Goal: Obtain resource: Download file/media

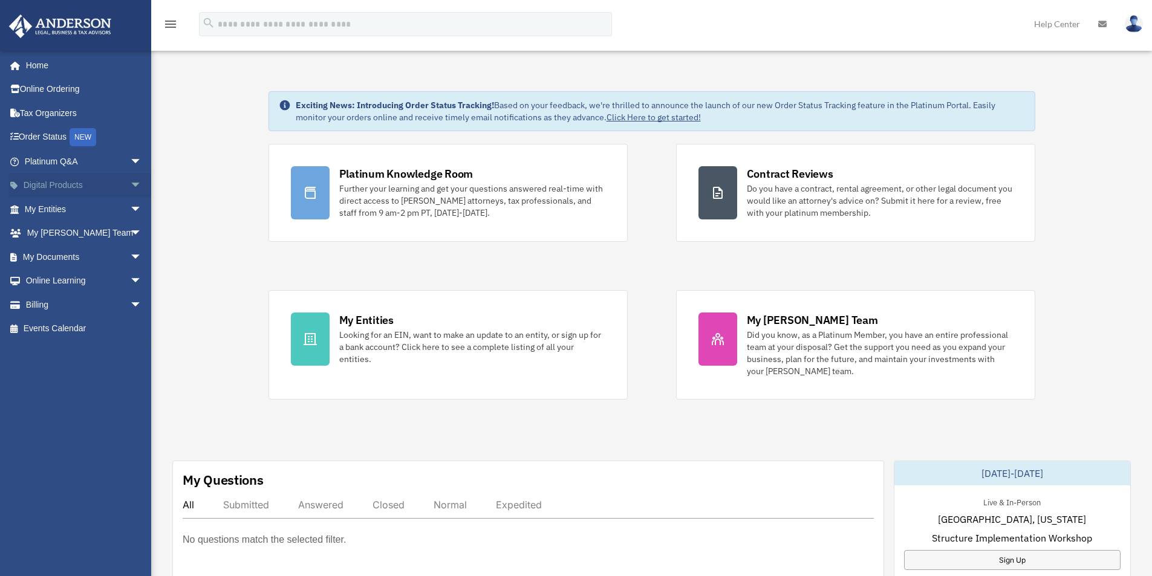
click at [130, 181] on span "arrow_drop_down" at bounding box center [142, 186] width 24 height 25
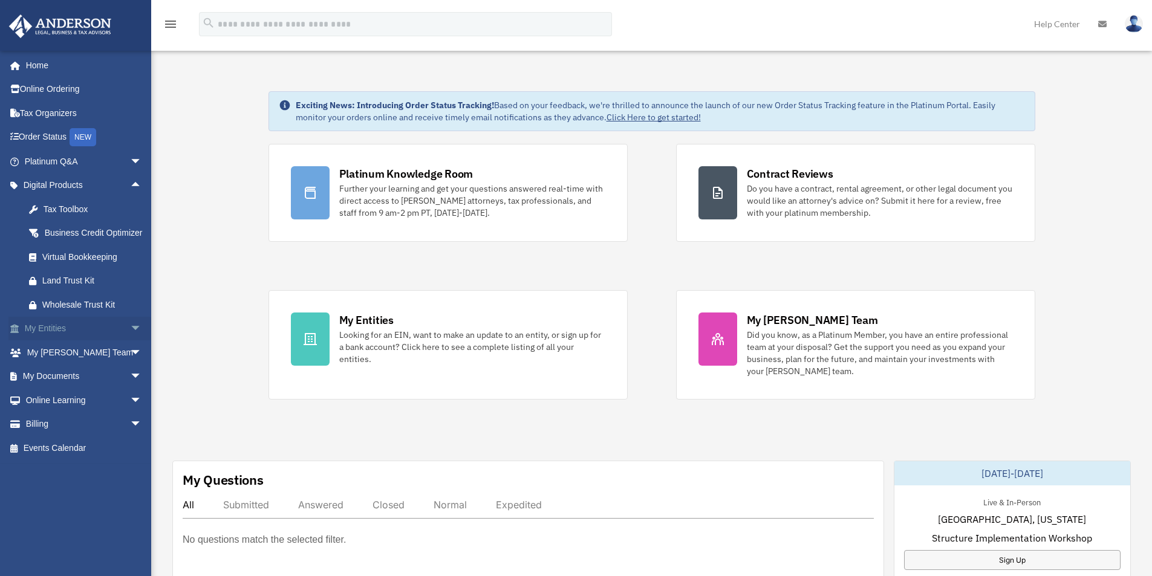
click at [130, 342] on span "arrow_drop_down" at bounding box center [142, 329] width 24 height 25
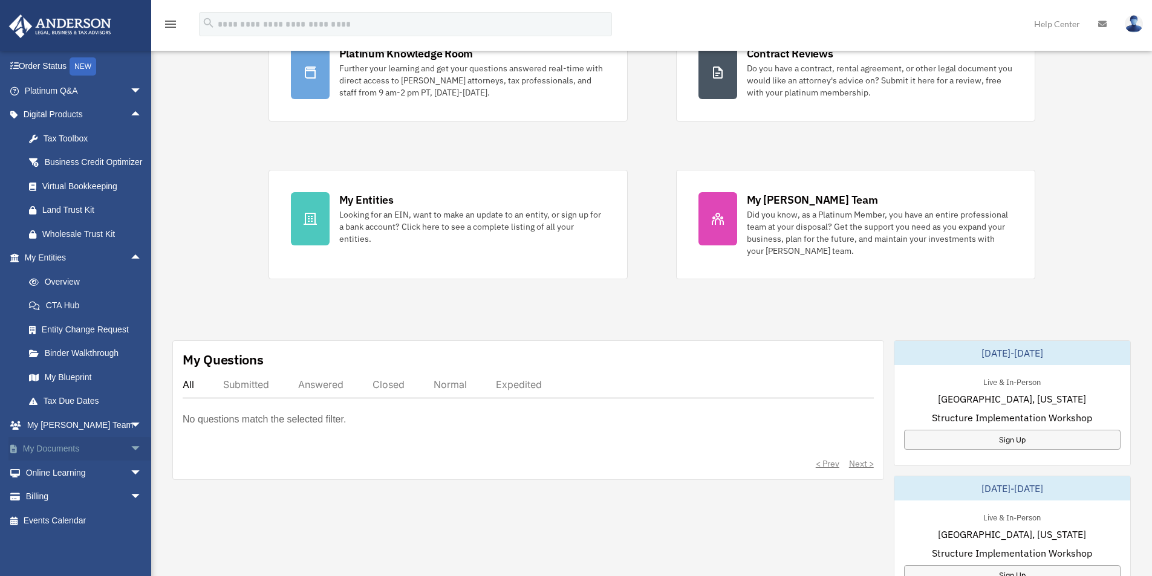
scroll to position [121, 0]
click at [130, 451] on span "arrow_drop_down" at bounding box center [142, 449] width 24 height 25
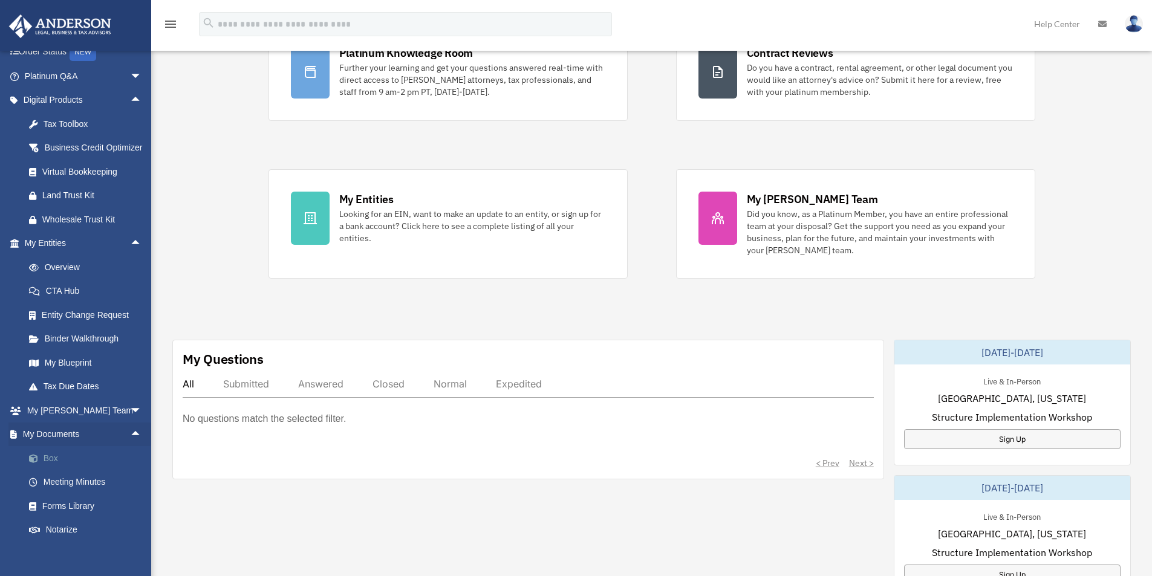
click at [54, 471] on link "Box" at bounding box center [88, 458] width 143 height 24
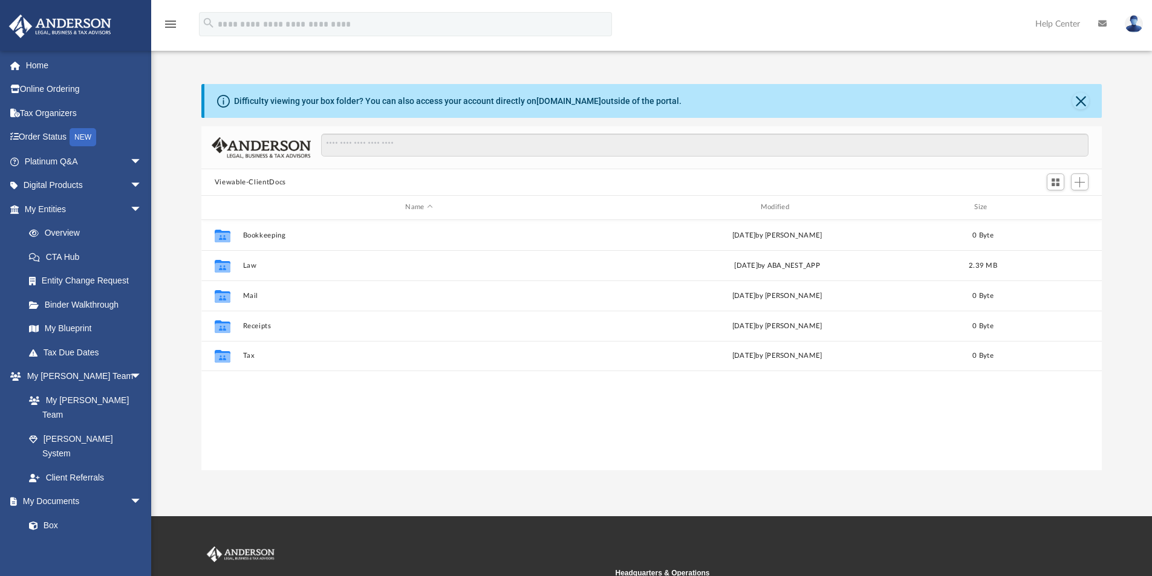
scroll to position [266, 891]
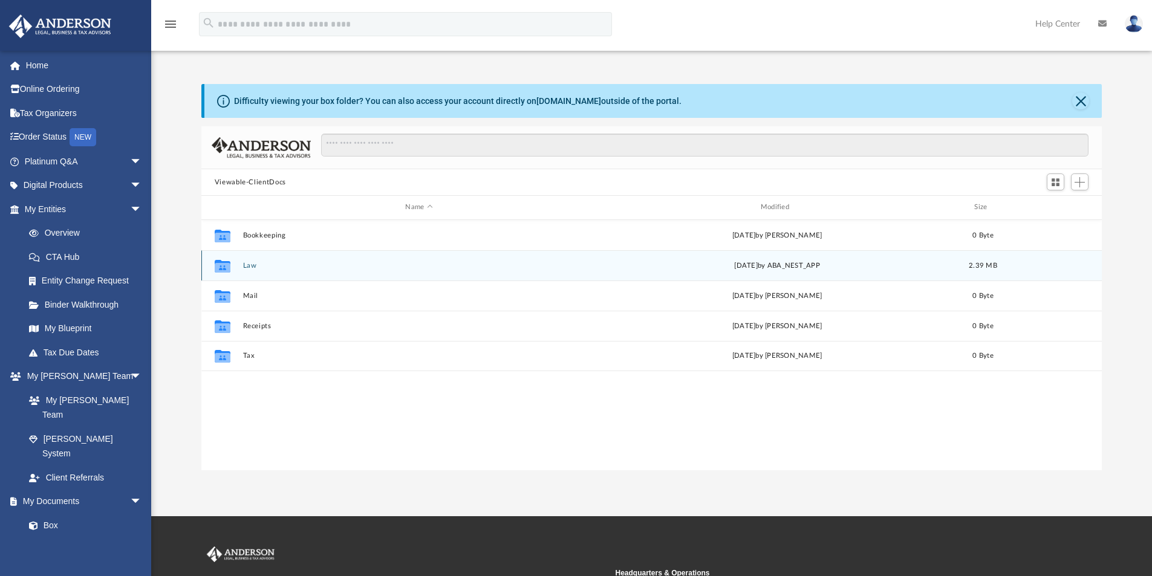
click at [246, 264] on button "Law" at bounding box center [419, 266] width 353 height 8
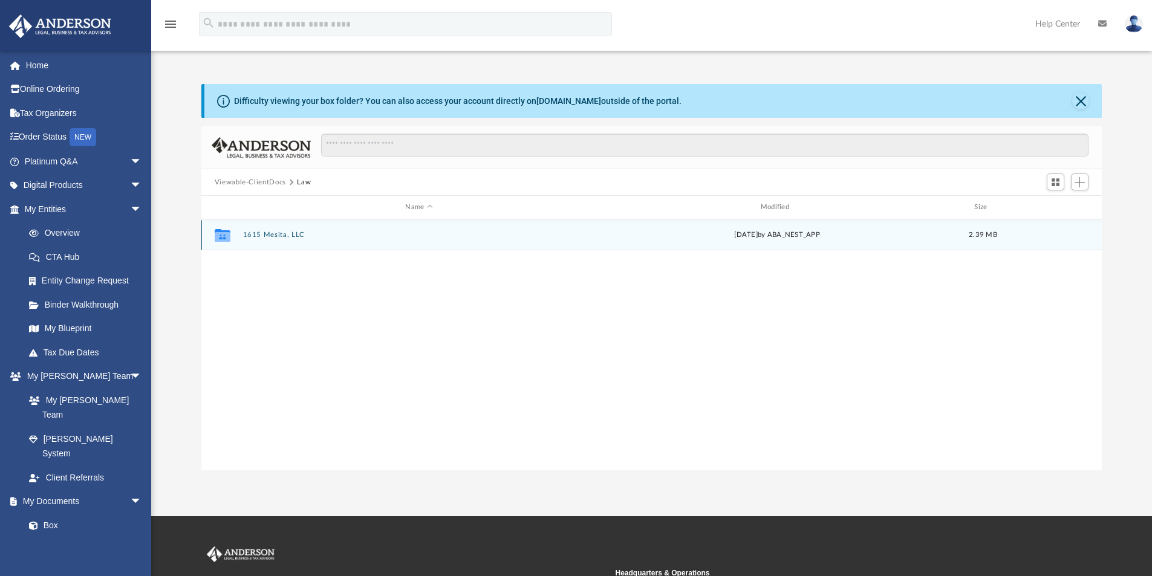
click at [270, 234] on button "1615 Mesita, LLC" at bounding box center [419, 235] width 353 height 8
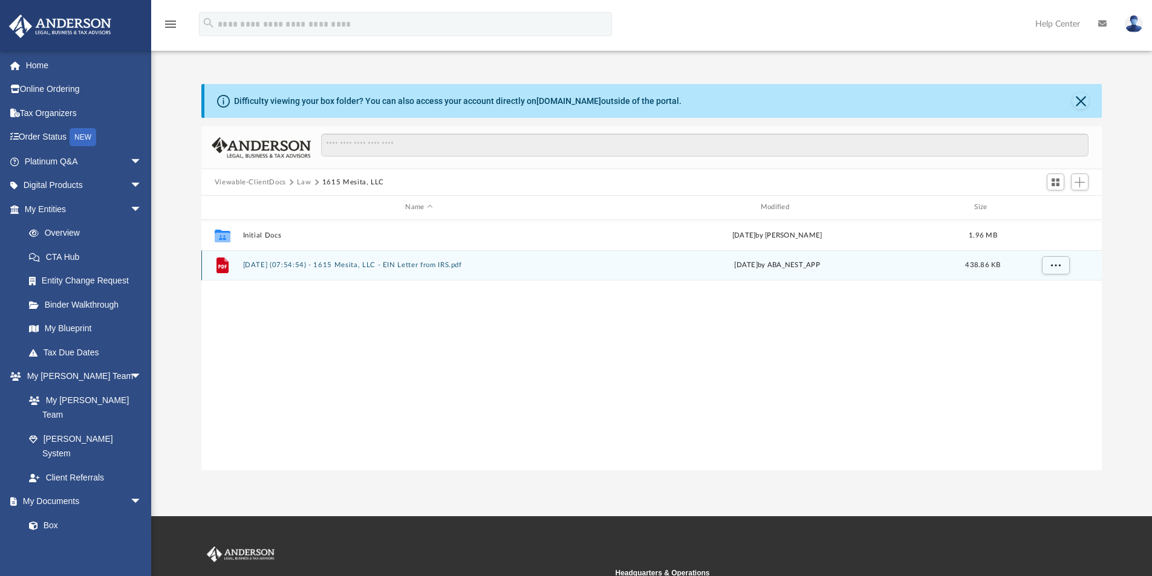
click at [309, 264] on button "[DATE] (07:54:54) - 1615 Mesita, LLC - EIN Letter from IRS.pdf" at bounding box center [419, 265] width 353 height 8
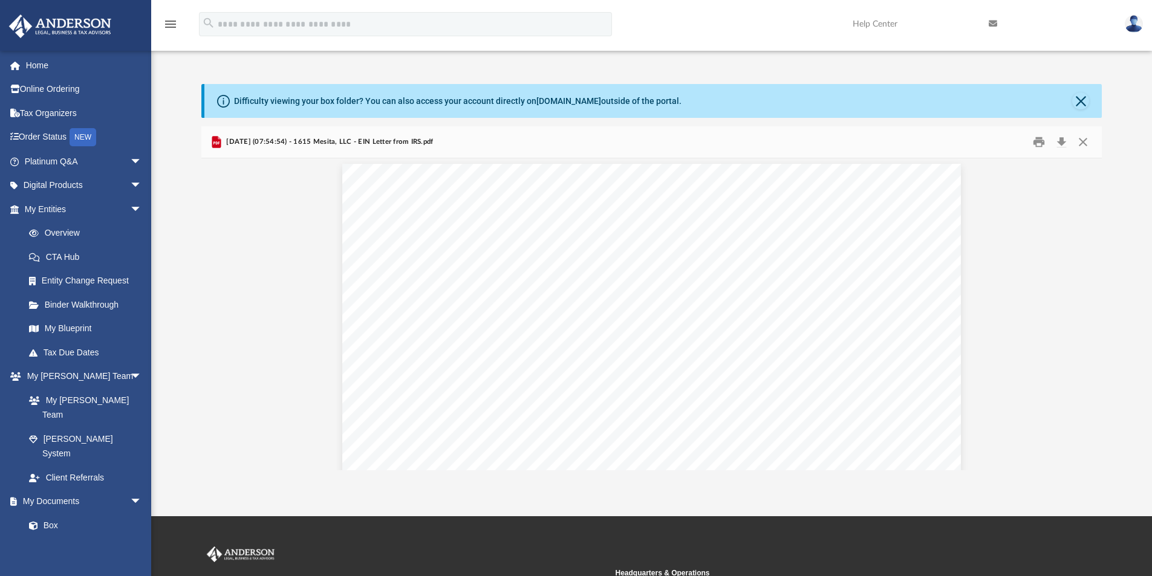
scroll to position [0, 0]
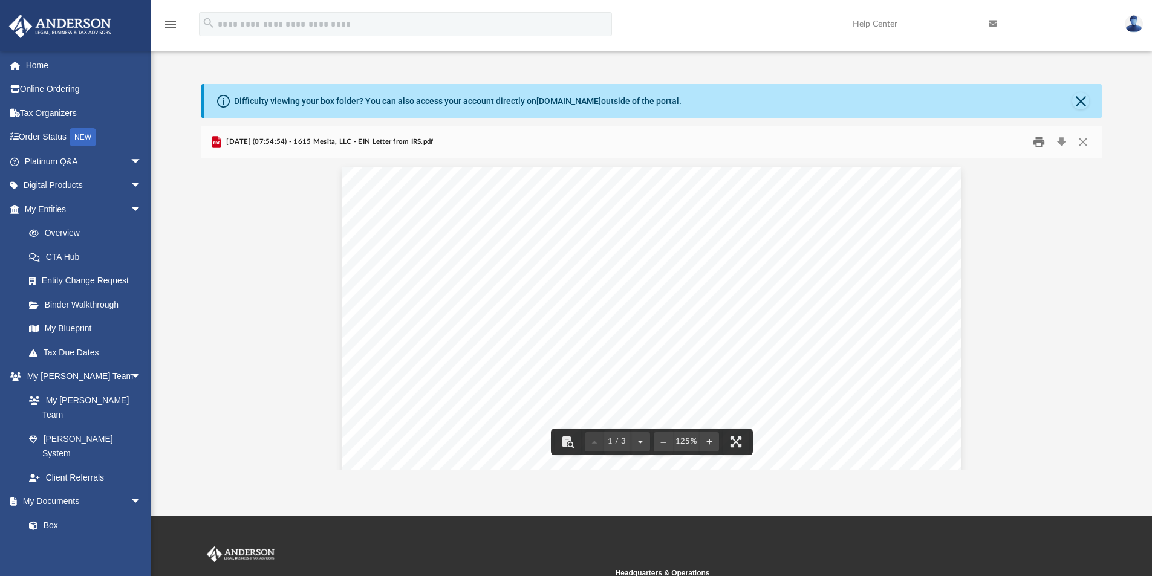
click at [1038, 142] on button "Print" at bounding box center [1039, 142] width 24 height 19
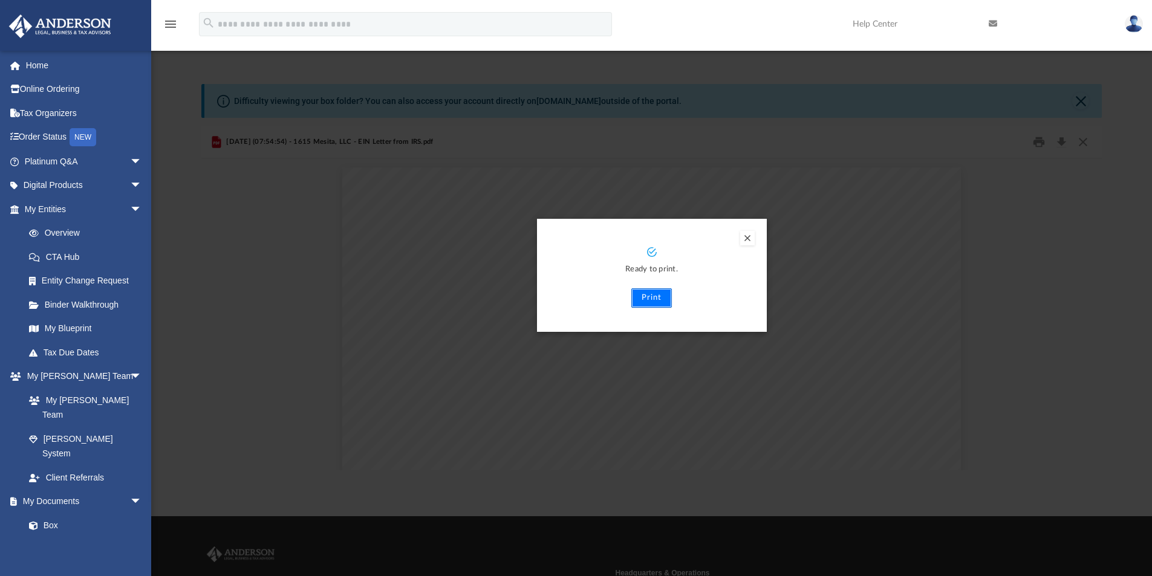
click at [657, 303] on button "Print" at bounding box center [651, 297] width 41 height 19
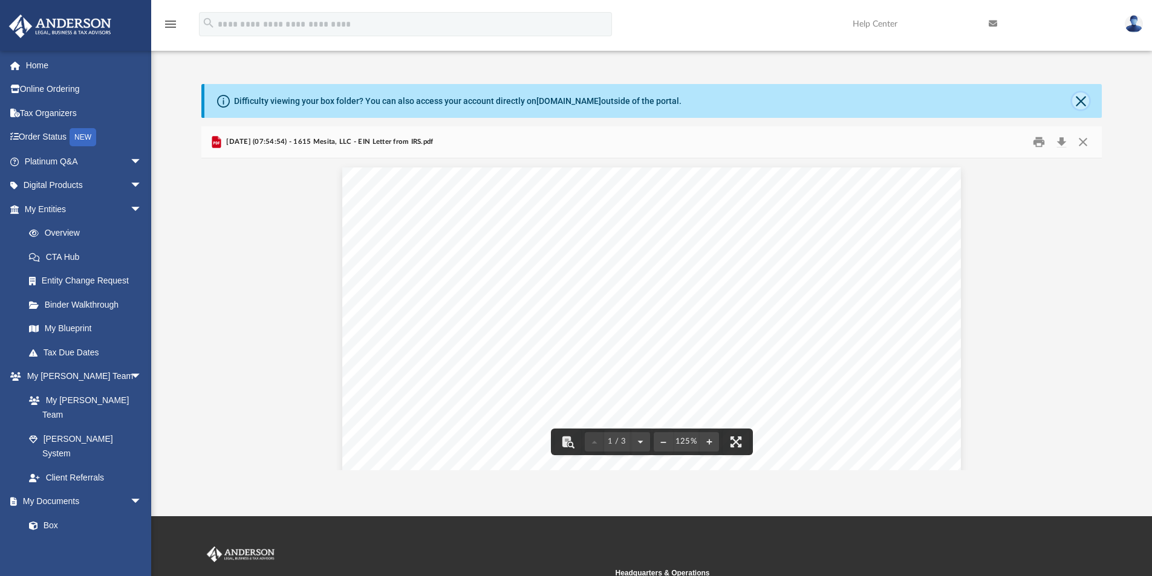
click at [1080, 97] on button "Close" at bounding box center [1080, 101] width 17 height 17
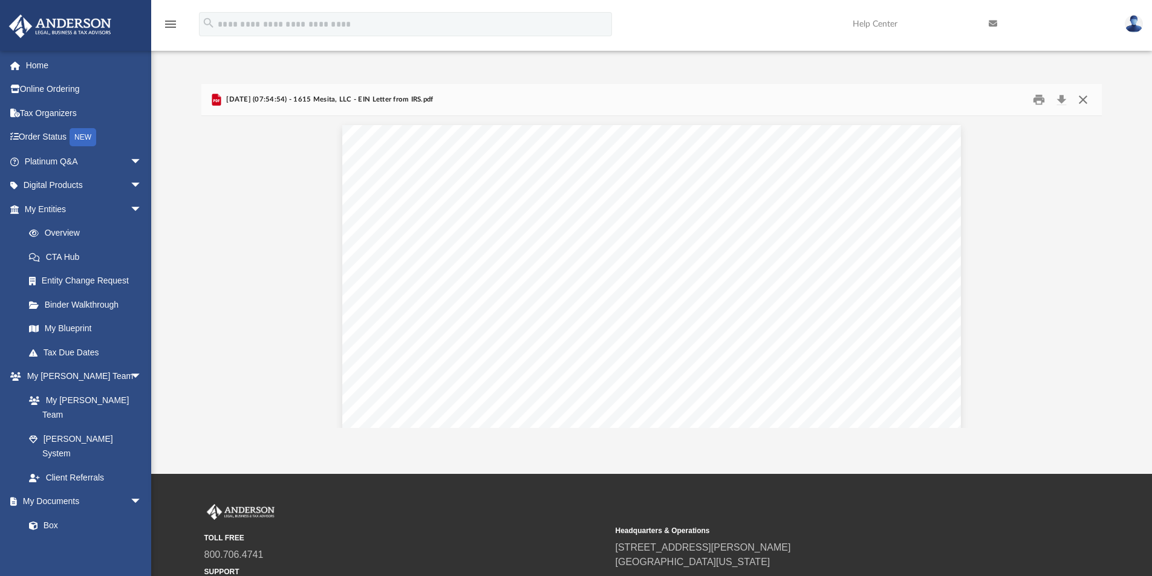
click at [1084, 100] on button "Close" at bounding box center [1083, 100] width 22 height 19
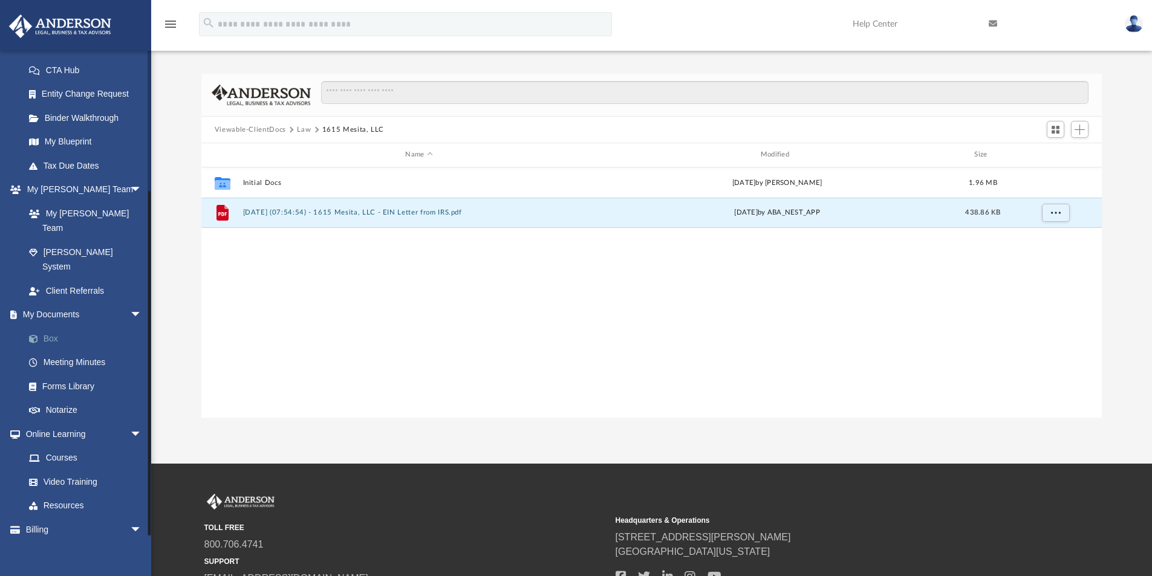
scroll to position [190, 0]
click at [86, 467] on link "Video Training" at bounding box center [88, 479] width 143 height 24
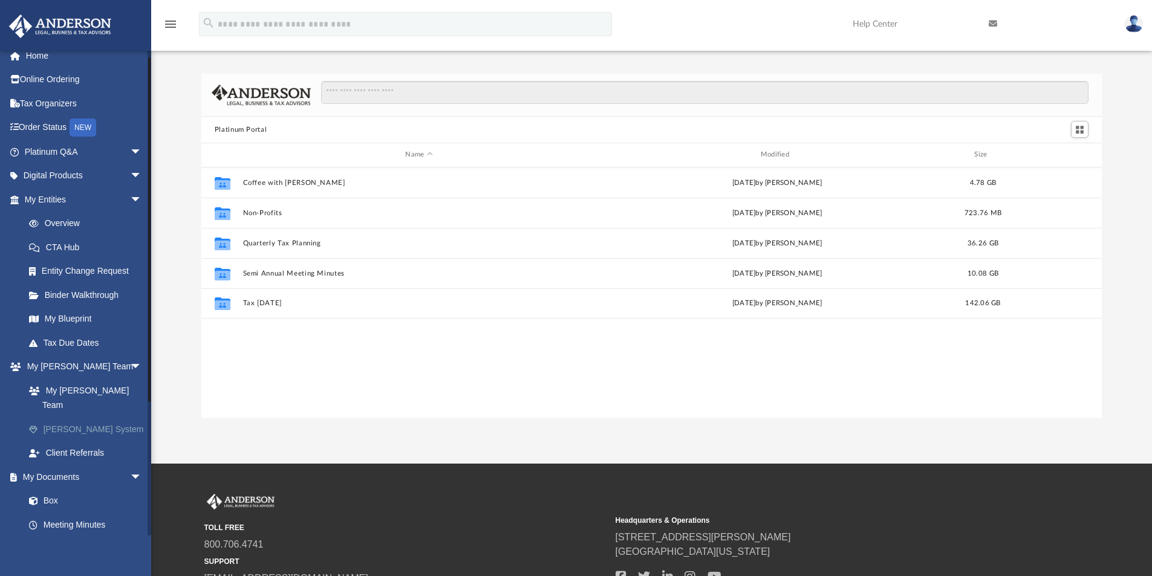
scroll to position [9, 0]
click at [130, 175] on span "arrow_drop_down" at bounding box center [142, 177] width 24 height 25
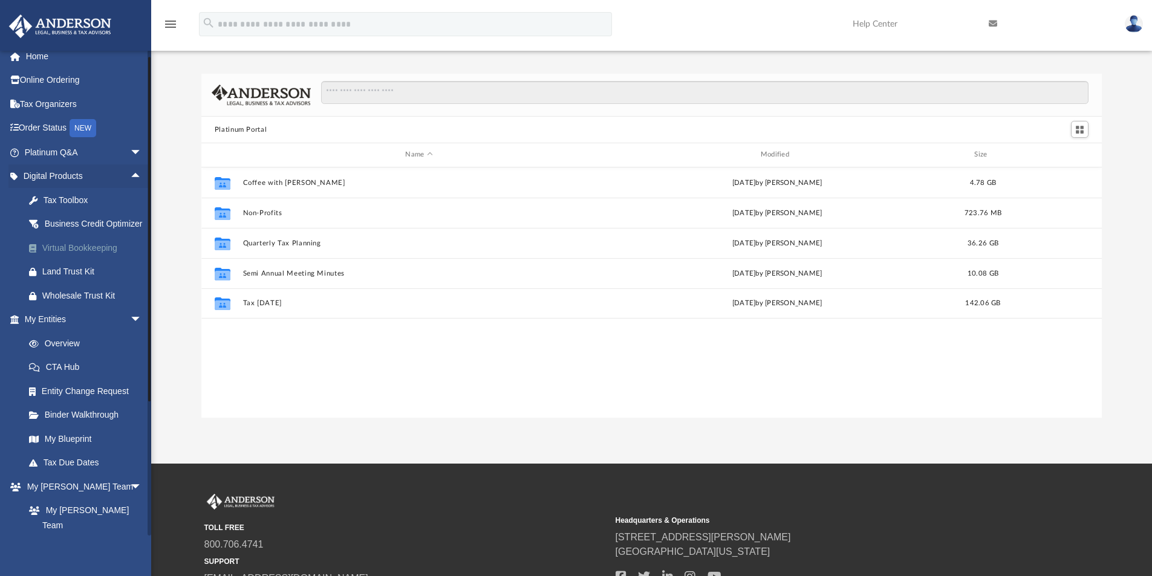
click at [111, 256] on div "Virtual Bookkeeping" at bounding box center [93, 248] width 103 height 15
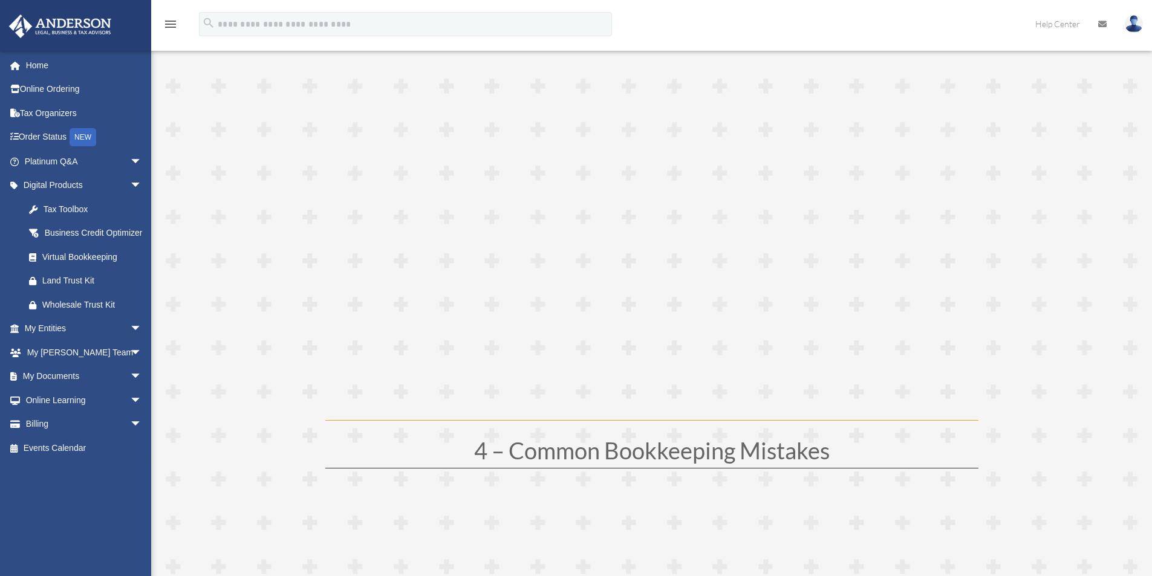
scroll to position [1088, 0]
